Goal: Communication & Community: Share content

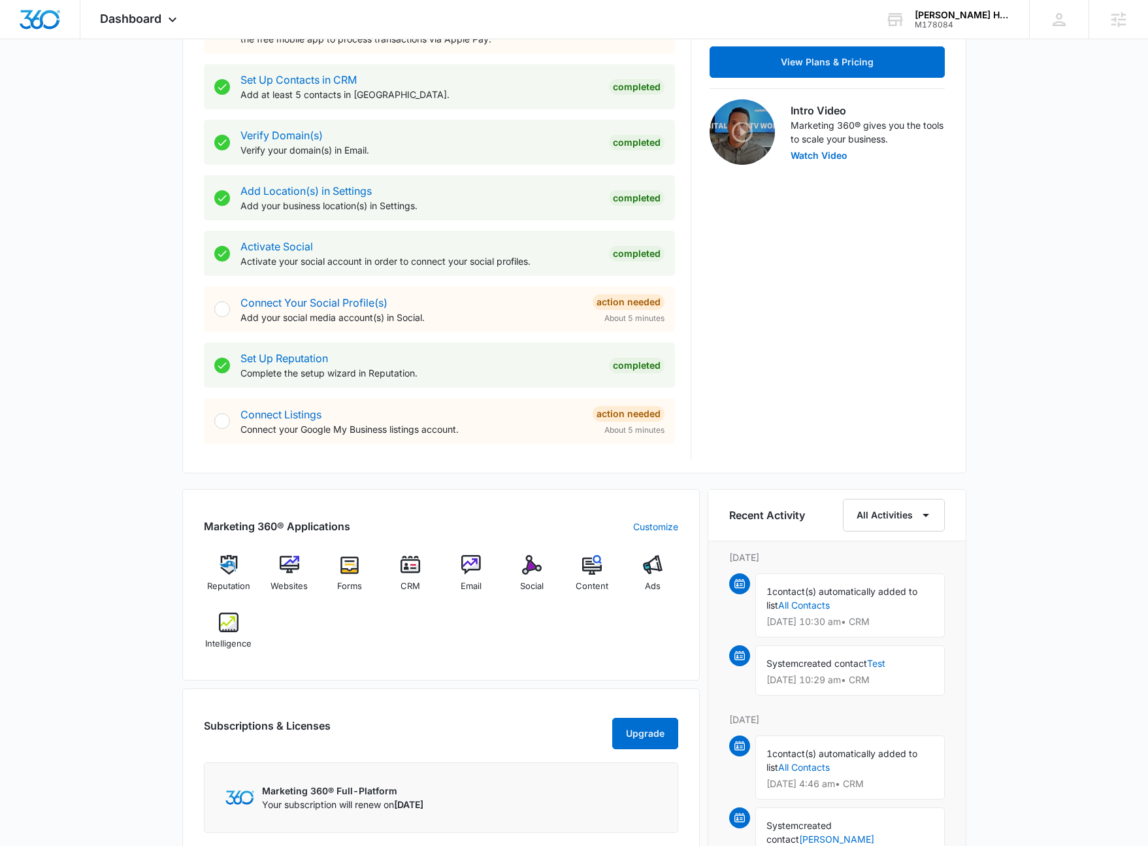
scroll to position [443, 0]
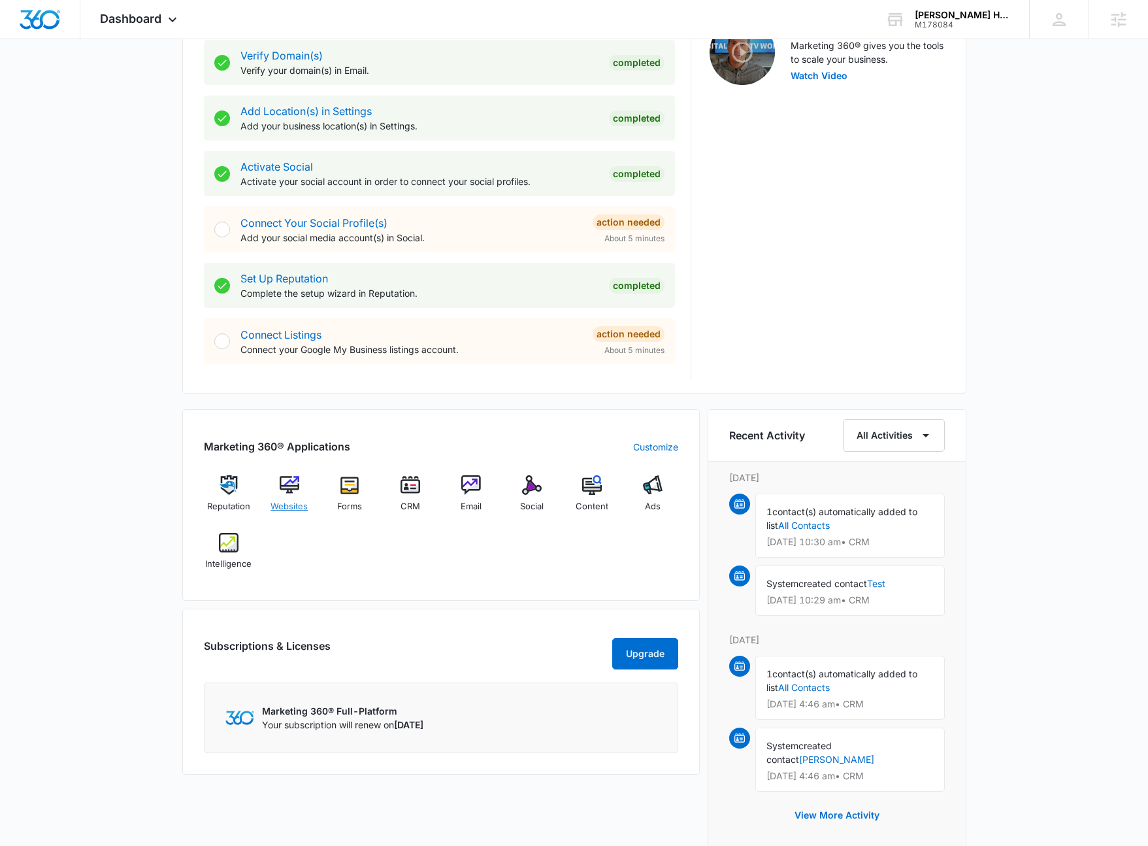
click at [297, 487] on img at bounding box center [290, 485] width 20 height 20
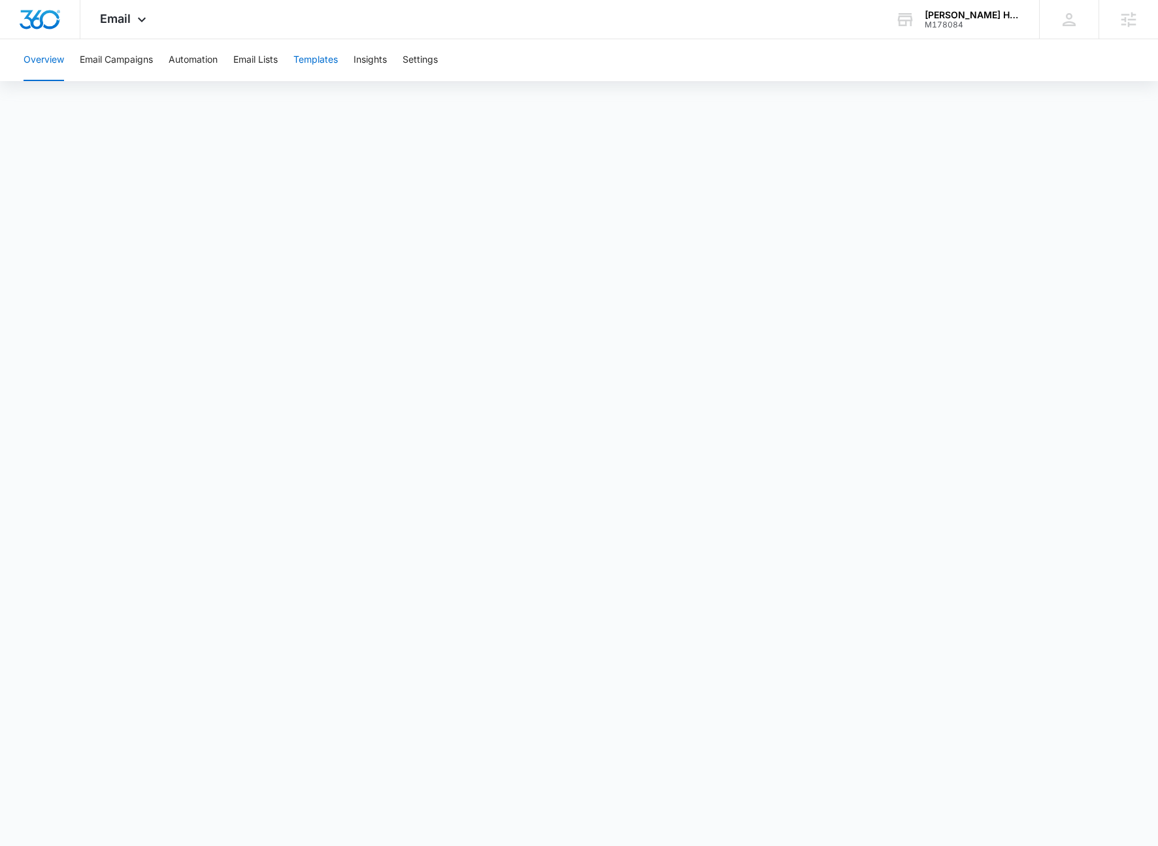
click at [330, 62] on button "Templates" at bounding box center [315, 60] width 44 height 42
click at [134, 15] on icon at bounding box center [142, 23] width 16 height 16
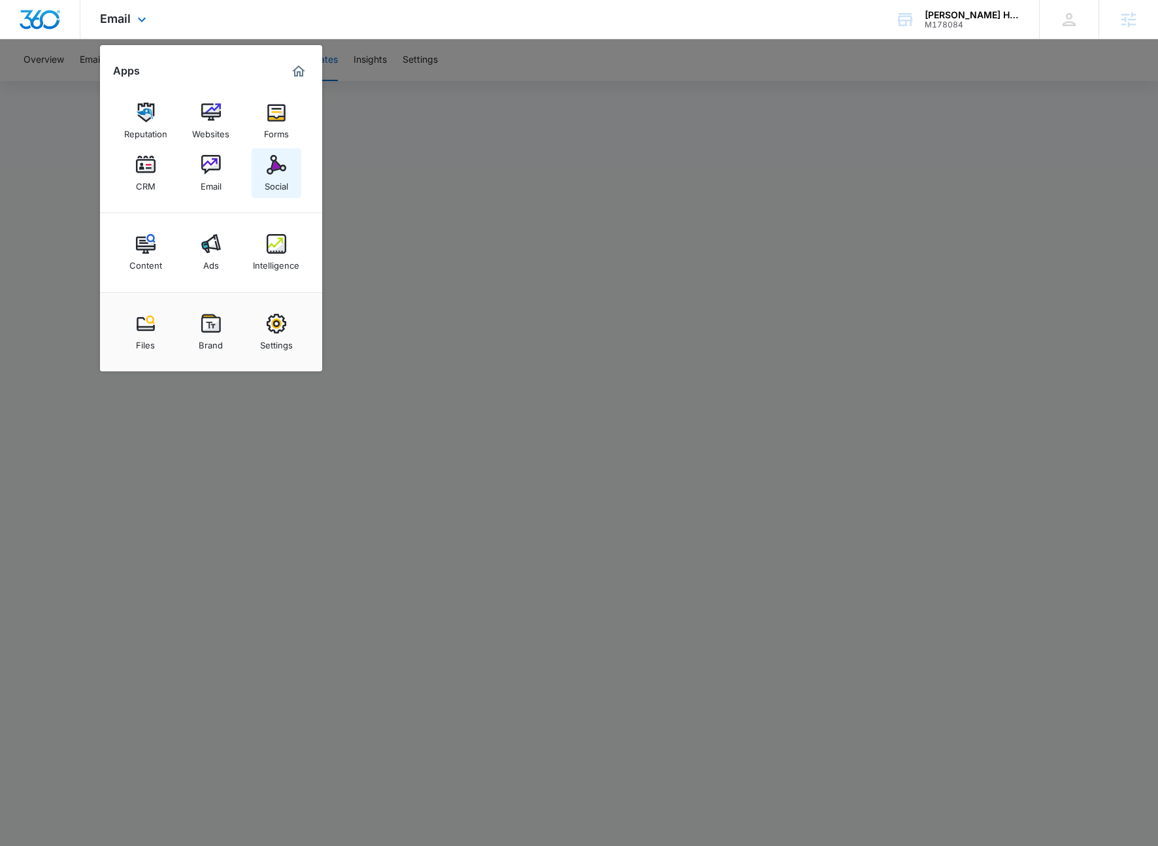
click at [273, 167] on img at bounding box center [277, 165] width 20 height 20
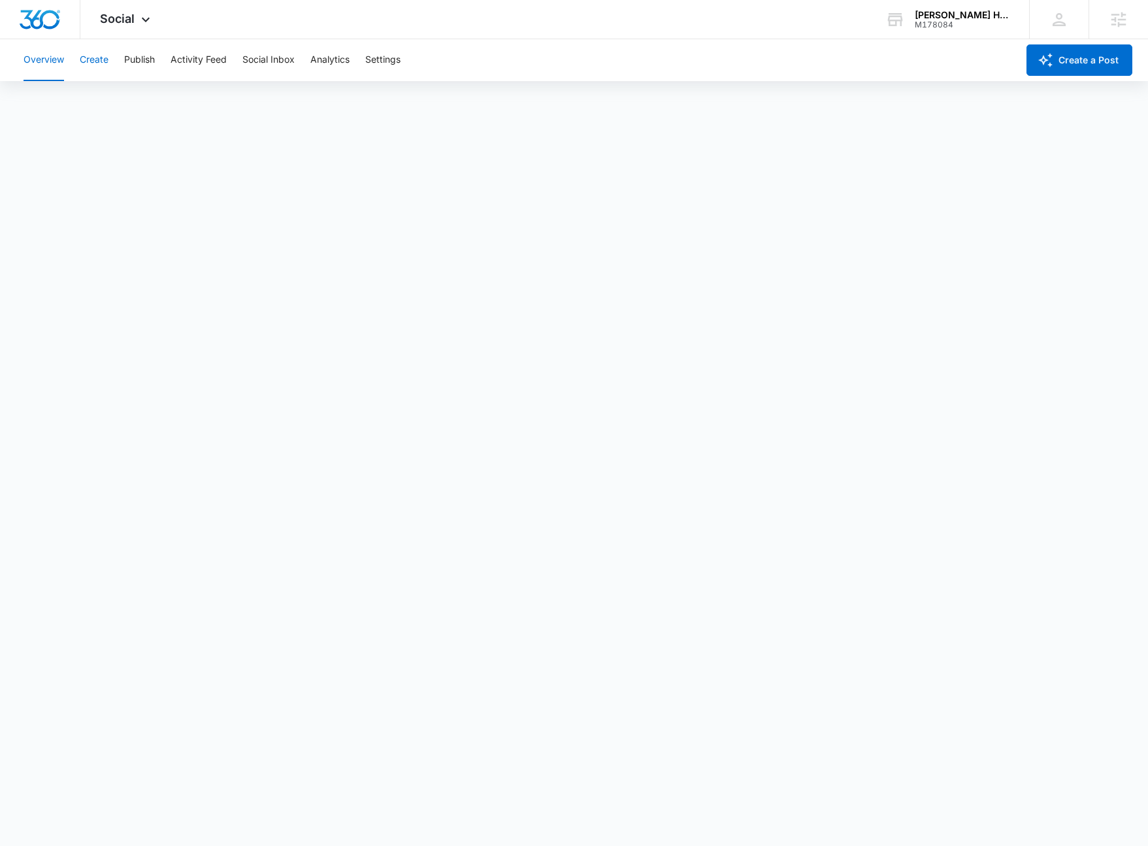
click at [106, 61] on button "Create" at bounding box center [94, 60] width 29 height 42
